Goal: Task Accomplishment & Management: Manage account settings

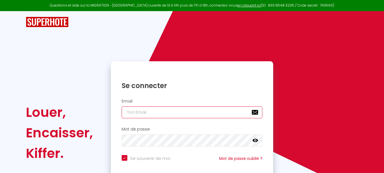
click at [198, 116] on input "email" at bounding box center [192, 112] width 141 height 12
type input "[EMAIL_ADDRESS][DOMAIN_NAME]"
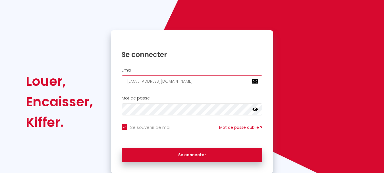
scroll to position [48, 0]
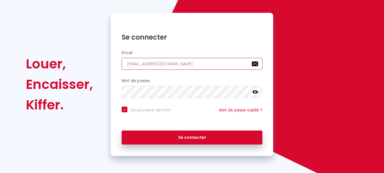
click at [215, 61] on input "[EMAIL_ADDRESS][DOMAIN_NAME]" at bounding box center [192, 64] width 141 height 12
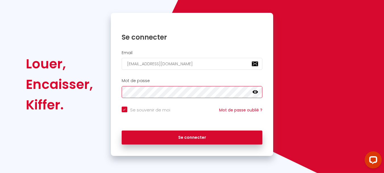
click at [122, 130] on button "Se connecter" at bounding box center [192, 137] width 141 height 14
checkbox input "true"
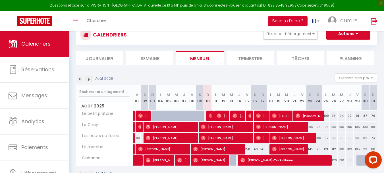
scroll to position [28, 0]
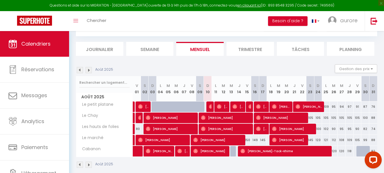
click at [200, 107] on div at bounding box center [203, 109] width 8 height 11
type input "109"
type input "Sam 09 Août 2025"
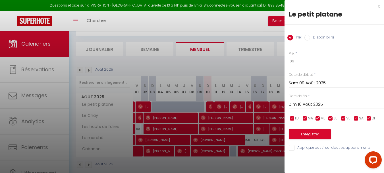
click at [301, 101] on input "Dim 10 Août 2025" at bounding box center [336, 104] width 95 height 7
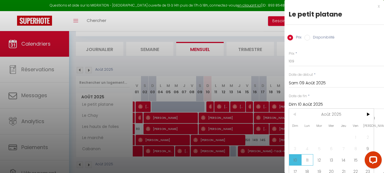
click at [307, 161] on span "11" at bounding box center [307, 159] width 12 height 11
type input "Lun 11 Août 2025"
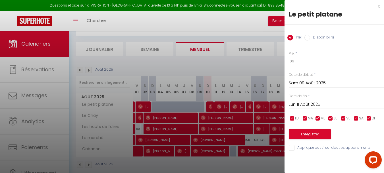
click at [306, 36] on input "Disponibilité" at bounding box center [307, 38] width 6 height 6
radio input "true"
radio input "false"
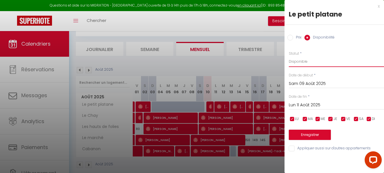
click at [304, 63] on select "Disponible Indisponible" at bounding box center [336, 61] width 95 height 11
select select "0"
click at [289, 56] on select "Disponible Indisponible" at bounding box center [336, 61] width 95 height 11
click at [311, 133] on button "Enregistrer" at bounding box center [310, 134] width 42 height 10
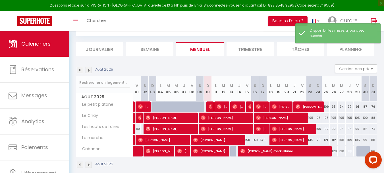
click at [205, 105] on div "110" at bounding box center [208, 106] width 8 height 11
click at [203, 107] on div at bounding box center [203, 109] width 8 height 11
select select "1"
type input "Sam 09 Août 2025"
type input "Dim 10 Août 2025"
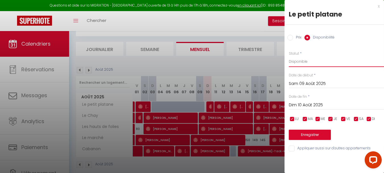
click at [326, 63] on select "Disponible Indisponible" at bounding box center [336, 61] width 95 height 11
select select "0"
click at [289, 56] on select "Disponible Indisponible" at bounding box center [336, 61] width 95 height 11
click at [306, 135] on button "Enregistrer" at bounding box center [310, 134] width 42 height 10
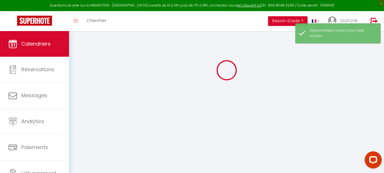
select select
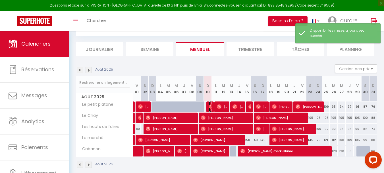
click at [210, 108] on img at bounding box center [211, 106] width 5 height 5
select select "OK"
select select "0"
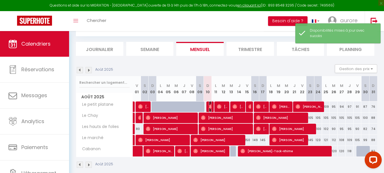
select select "1"
select select
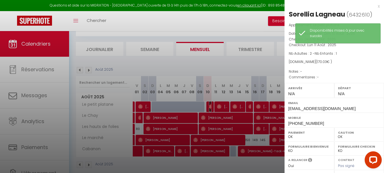
select select "33646"
click at [334, 10] on div "Sorellia Lagneau" at bounding box center [317, 14] width 56 height 9
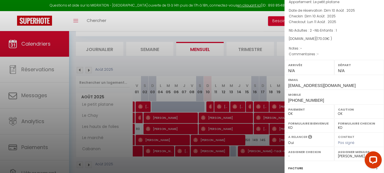
scroll to position [0, 0]
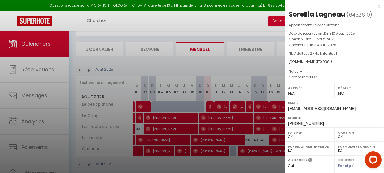
click at [375, 5] on div "x" at bounding box center [332, 6] width 95 height 7
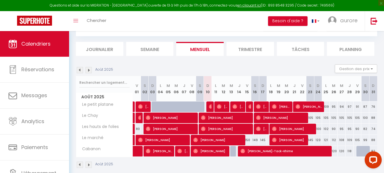
click at [201, 92] on th "S 09" at bounding box center [200, 88] width 8 height 25
click at [202, 105] on div at bounding box center [203, 109] width 8 height 11
select select "1"
type input "Sam 09 Août 2025"
type input "Dim 10 Août 2025"
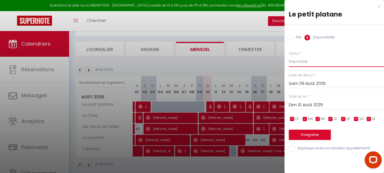
click at [319, 62] on select "Disponible Indisponible" at bounding box center [336, 61] width 95 height 11
select select "0"
click at [289, 56] on select "Disponible Indisponible" at bounding box center [336, 61] width 95 height 11
click at [312, 136] on button "Enregistrer" at bounding box center [310, 134] width 42 height 10
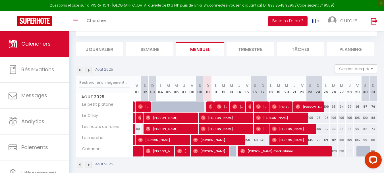
click at [205, 105] on div "110" at bounding box center [208, 106] width 8 height 11
click at [208, 97] on th "D 10" at bounding box center [208, 88] width 8 height 25
click at [208, 104] on div at bounding box center [210, 106] width 8 height 11
click at [208, 92] on th "D 10" at bounding box center [208, 88] width 8 height 25
click at [199, 91] on th "S 09" at bounding box center [200, 88] width 8 height 25
